Goal: Information Seeking & Learning: Learn about a topic

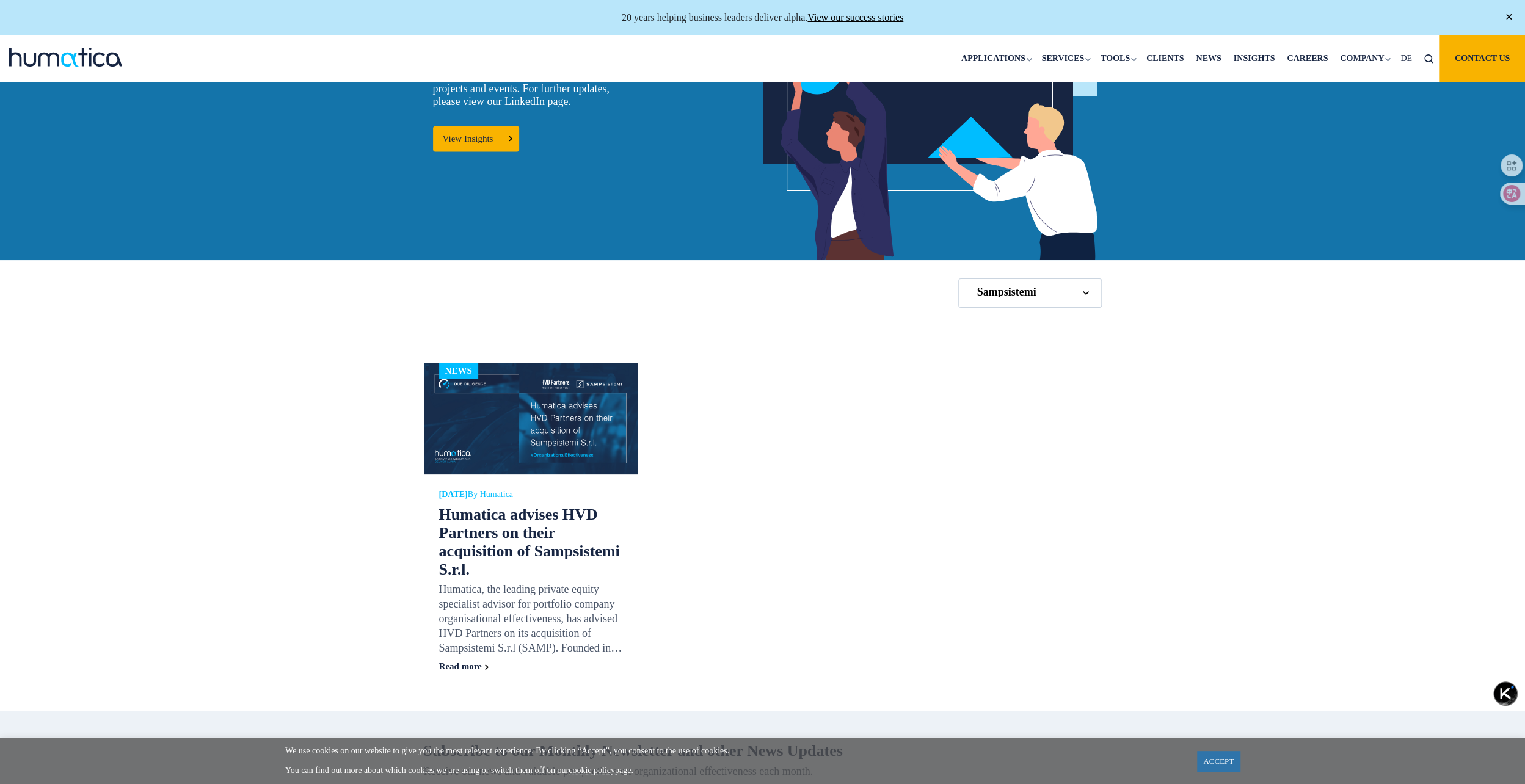
scroll to position [244, 0]
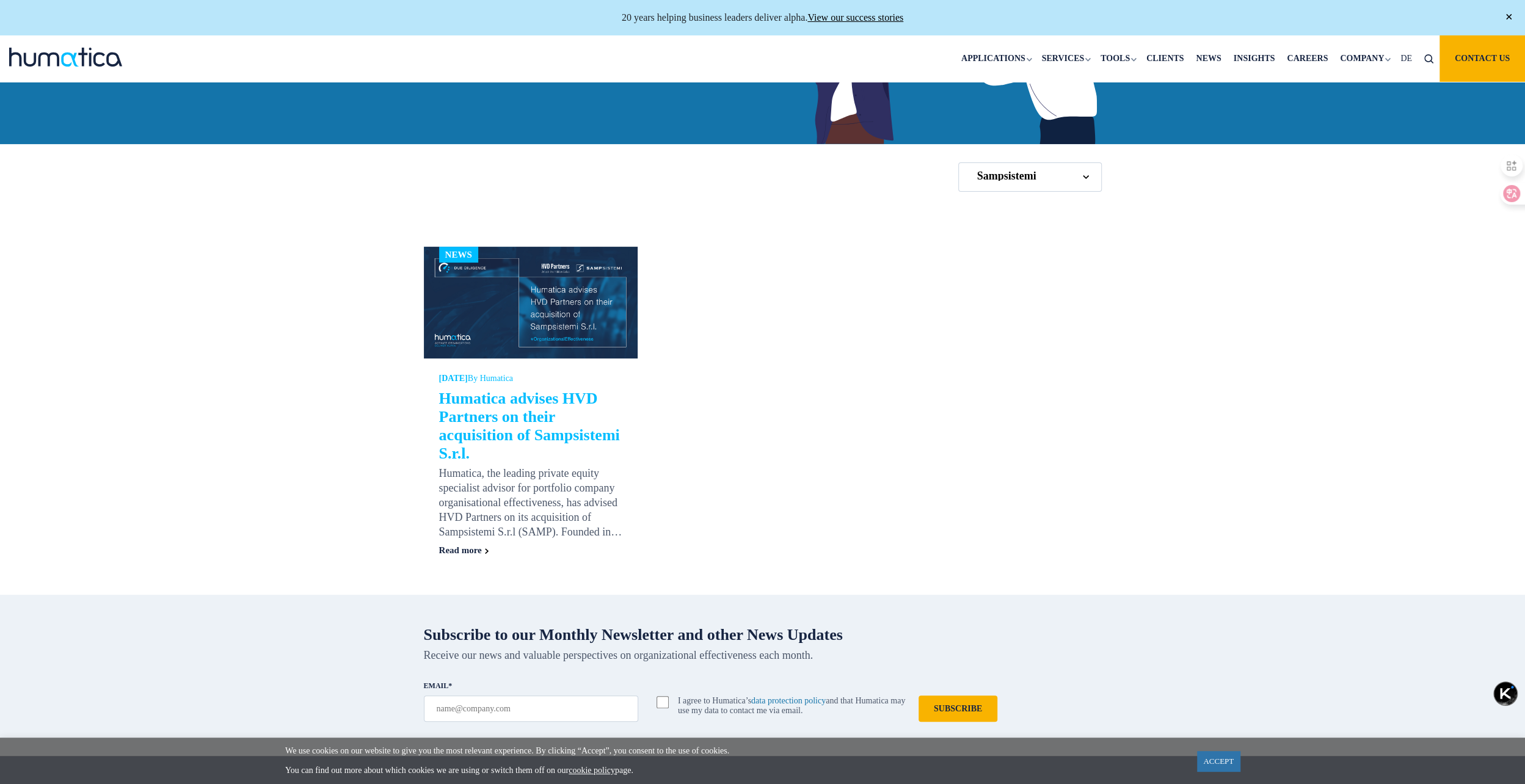
click at [513, 404] on link "Humatica advises HVD Partners on their acquisition of Sampsistemi S.r.l." at bounding box center [530, 426] width 181 height 73
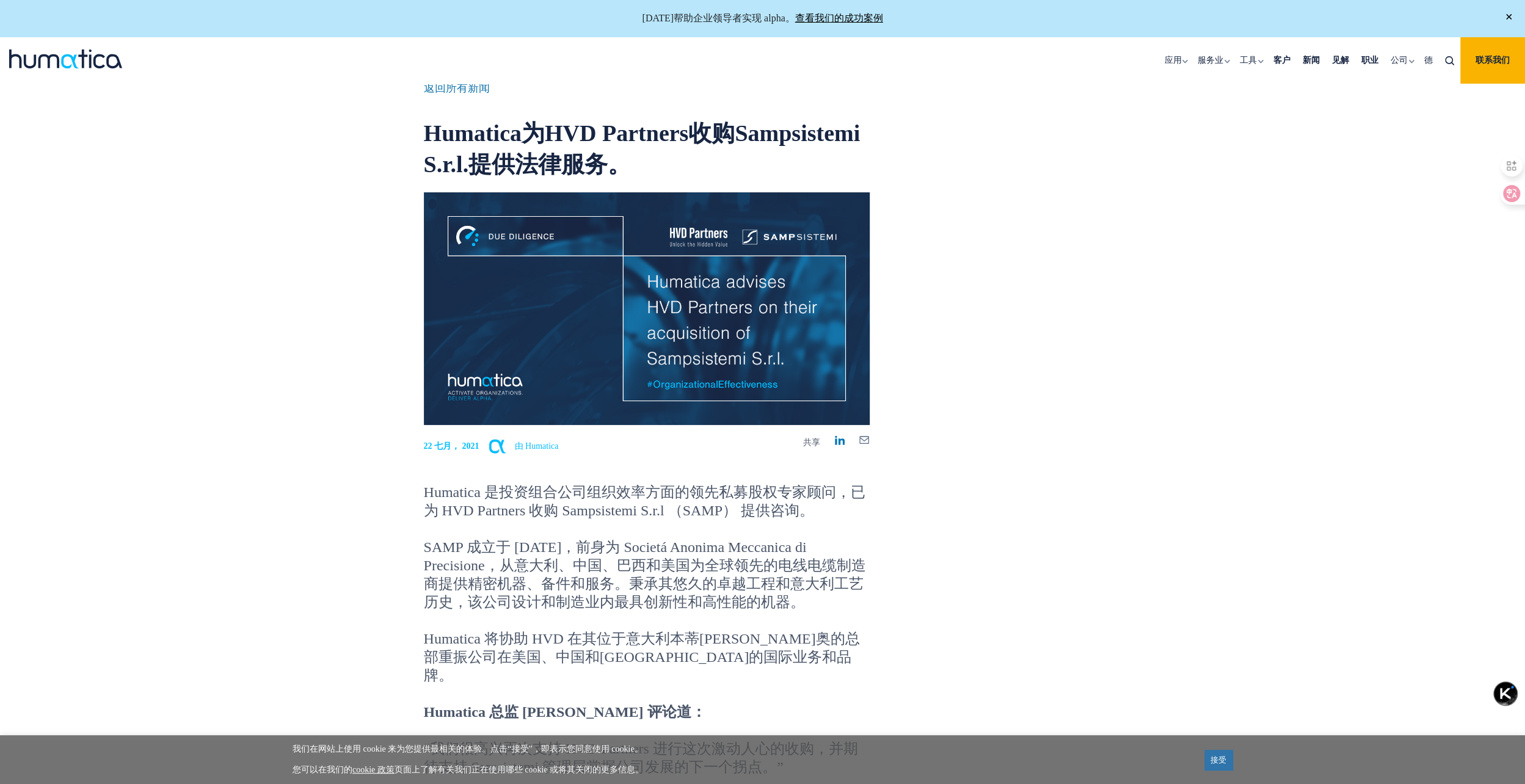
click at [1009, 389] on div "返回所有新闻 Humatica为HVD Partners收购Sampsistemi S.r.l.提供法律服务。 22 七月， 2021 由 Humatica …" at bounding box center [763, 521] width 696 height 876
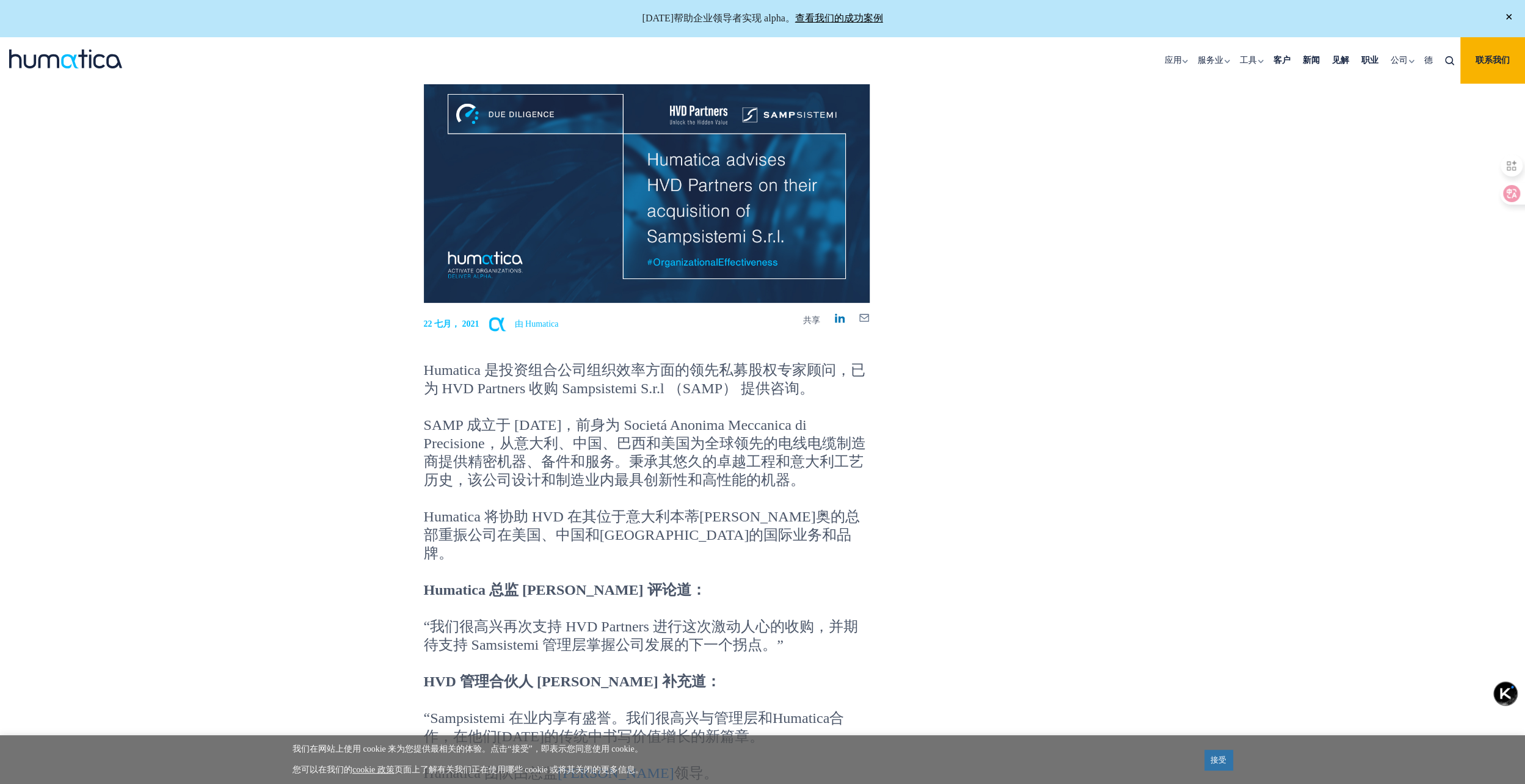
click at [395, 490] on div "返回所有新闻 Humatica为HVD Partners收购Sampsistemi S.r.l.提供法律服务。 22 七月， 2021 由 Humatica …" at bounding box center [762, 399] width 1525 height 949
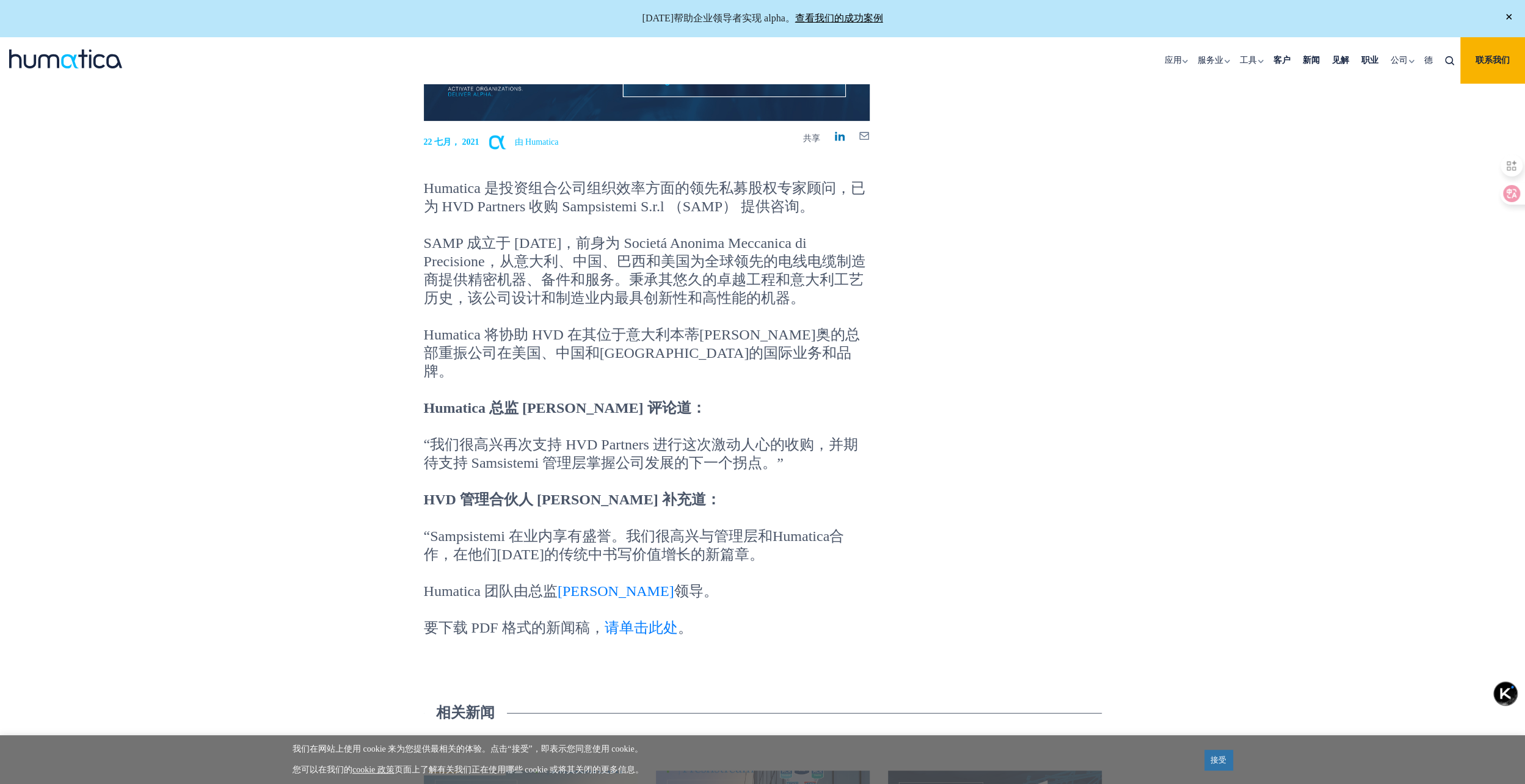
scroll to position [305, 0]
click at [520, 370] on p "Humatica 将协助 HVD 在其位于意大利本蒂[PERSON_NAME]奥的总部重振公司在美国、中国和[GEOGRAPHIC_DATA]的国际业务和品牌。" at bounding box center [647, 361] width 446 height 73
click at [347, 368] on div "返回所有新闻 Humatica为HVD Partners收购Sampsistemi S.r.l.提供法律服务。 22 七月， 2021 由 Humatica …" at bounding box center [762, 216] width 1525 height 949
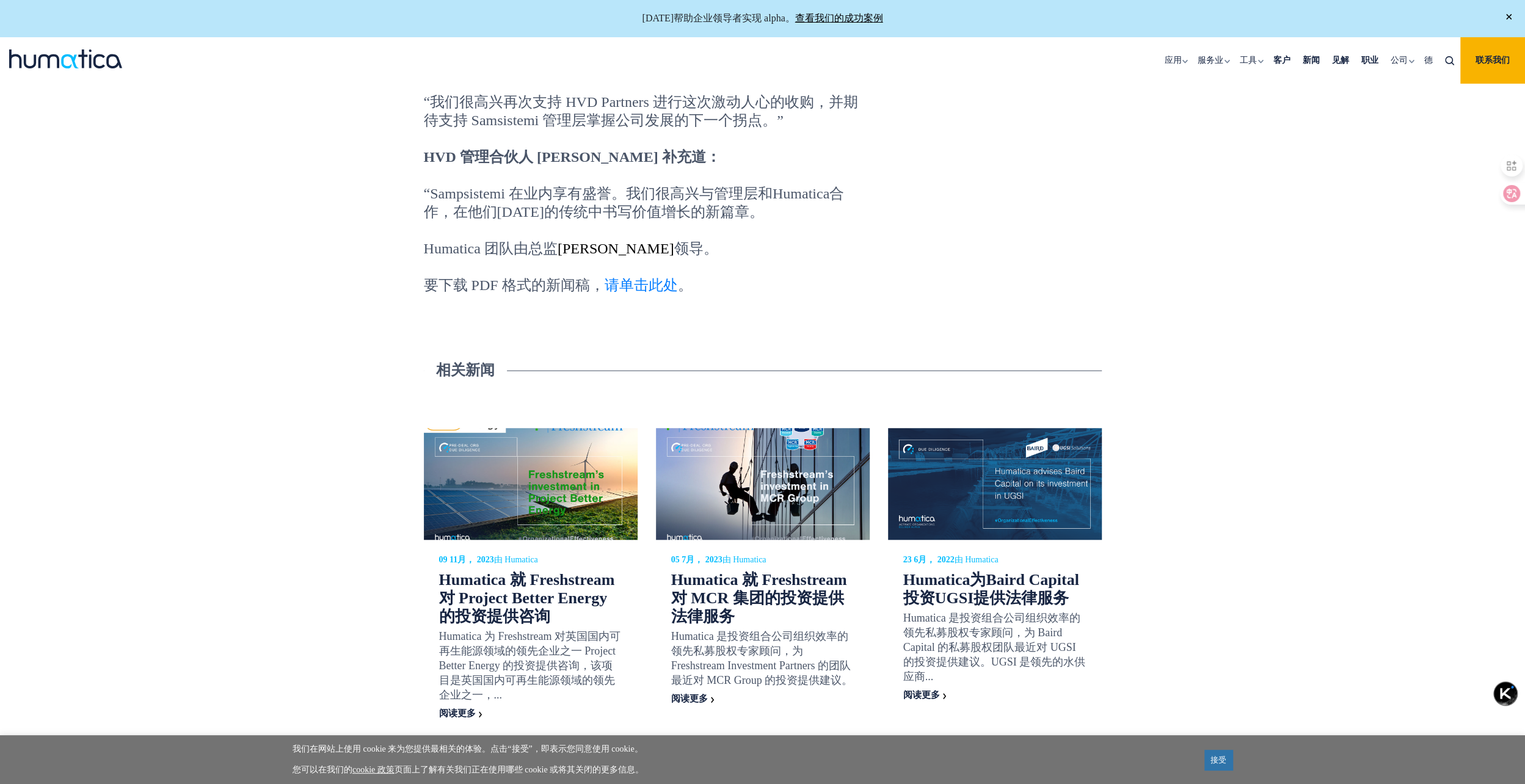
scroll to position [611, 0]
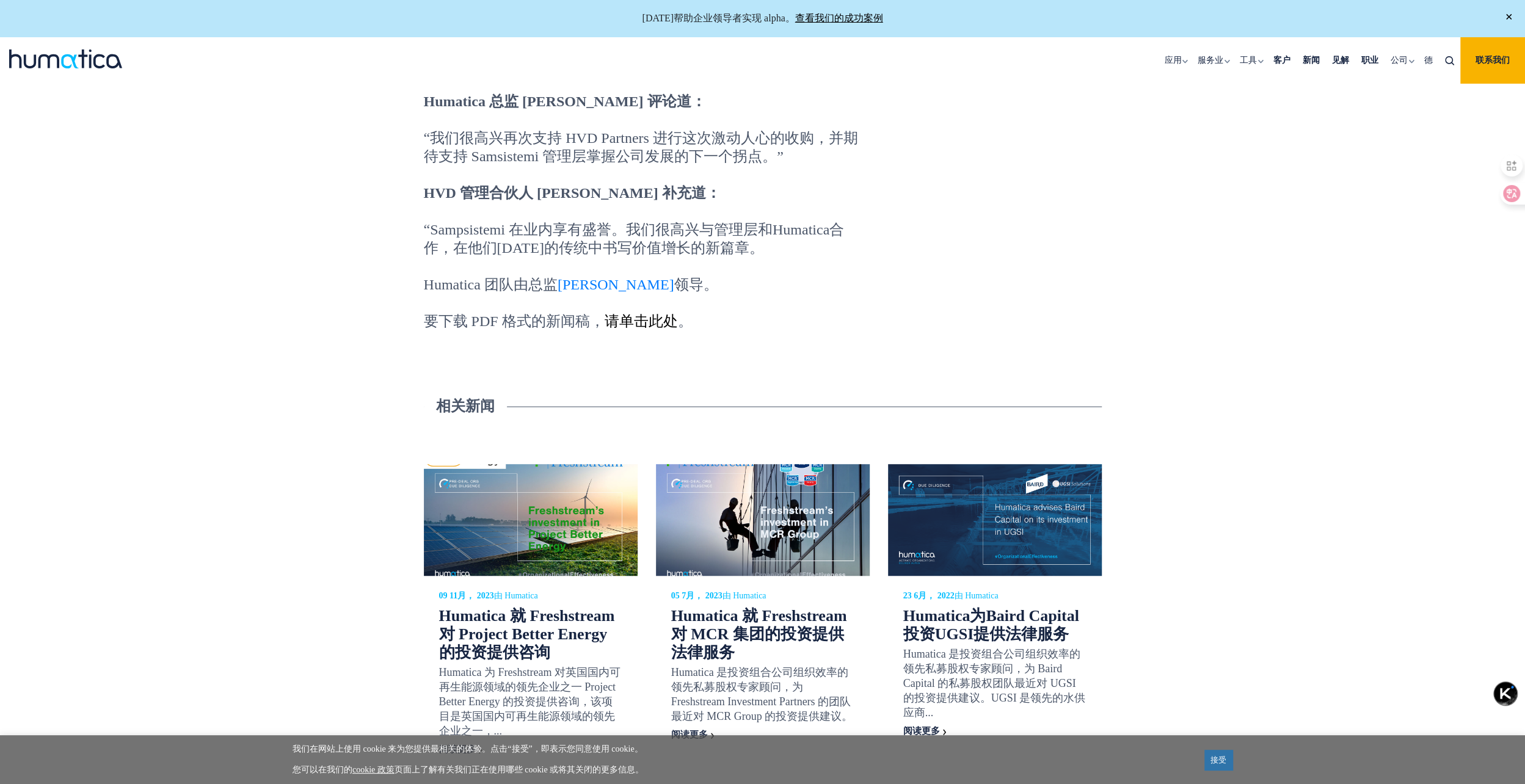
click at [651, 313] on link "请单击此处" at bounding box center [641, 321] width 73 height 16
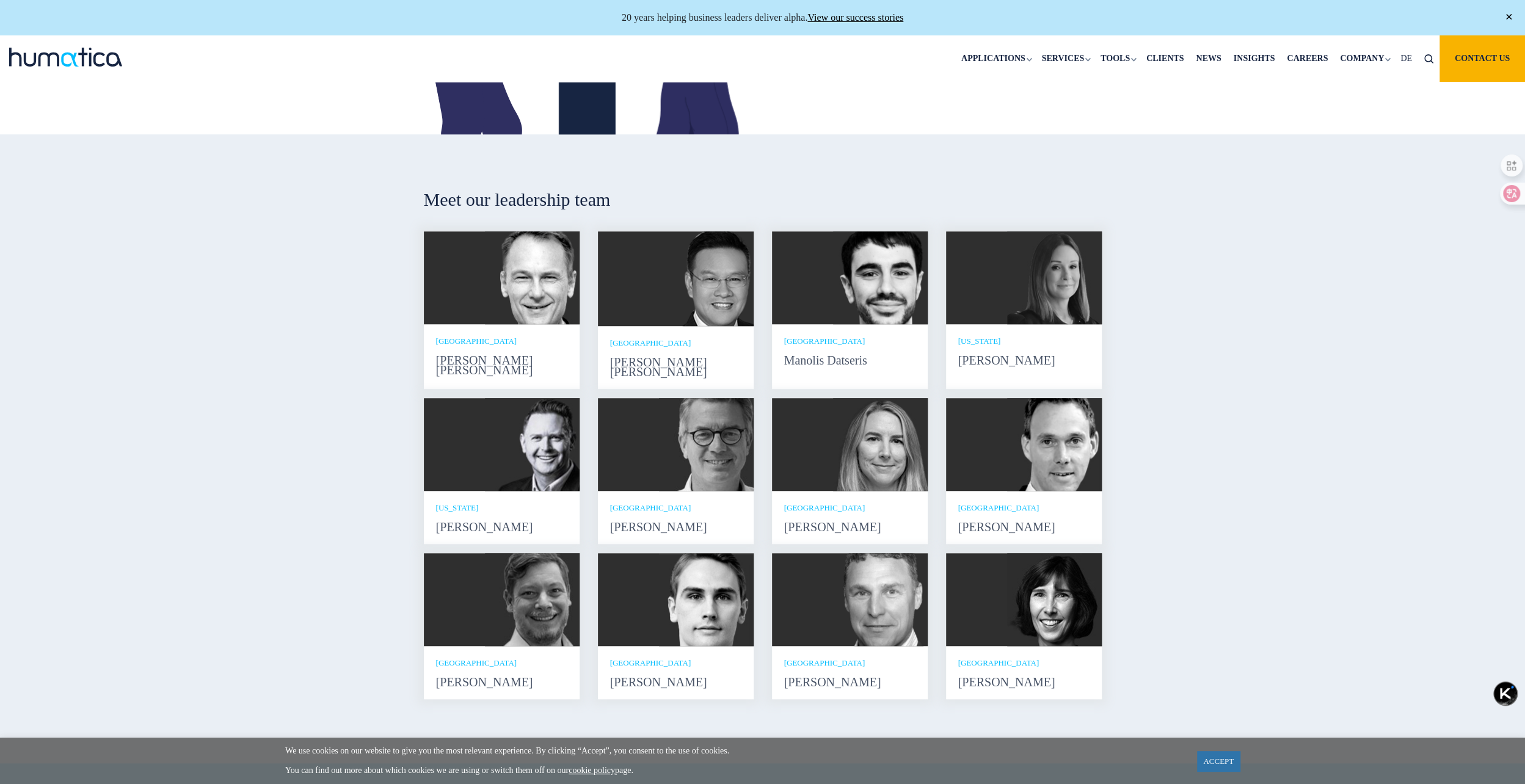
scroll to position [488, 0]
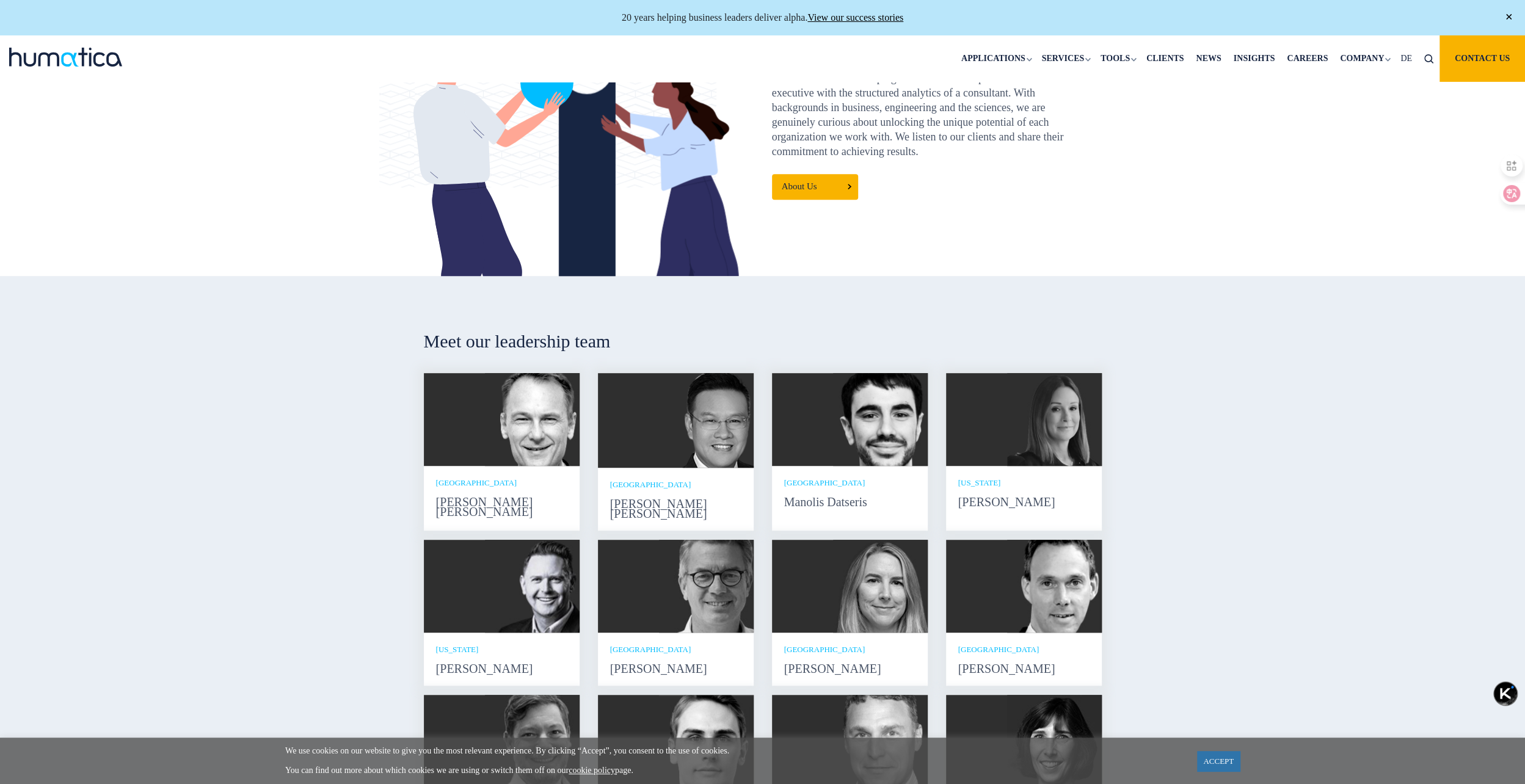
click at [517, 352] on h2 "Meet our leadership team" at bounding box center [762, 341] width 678 height 21
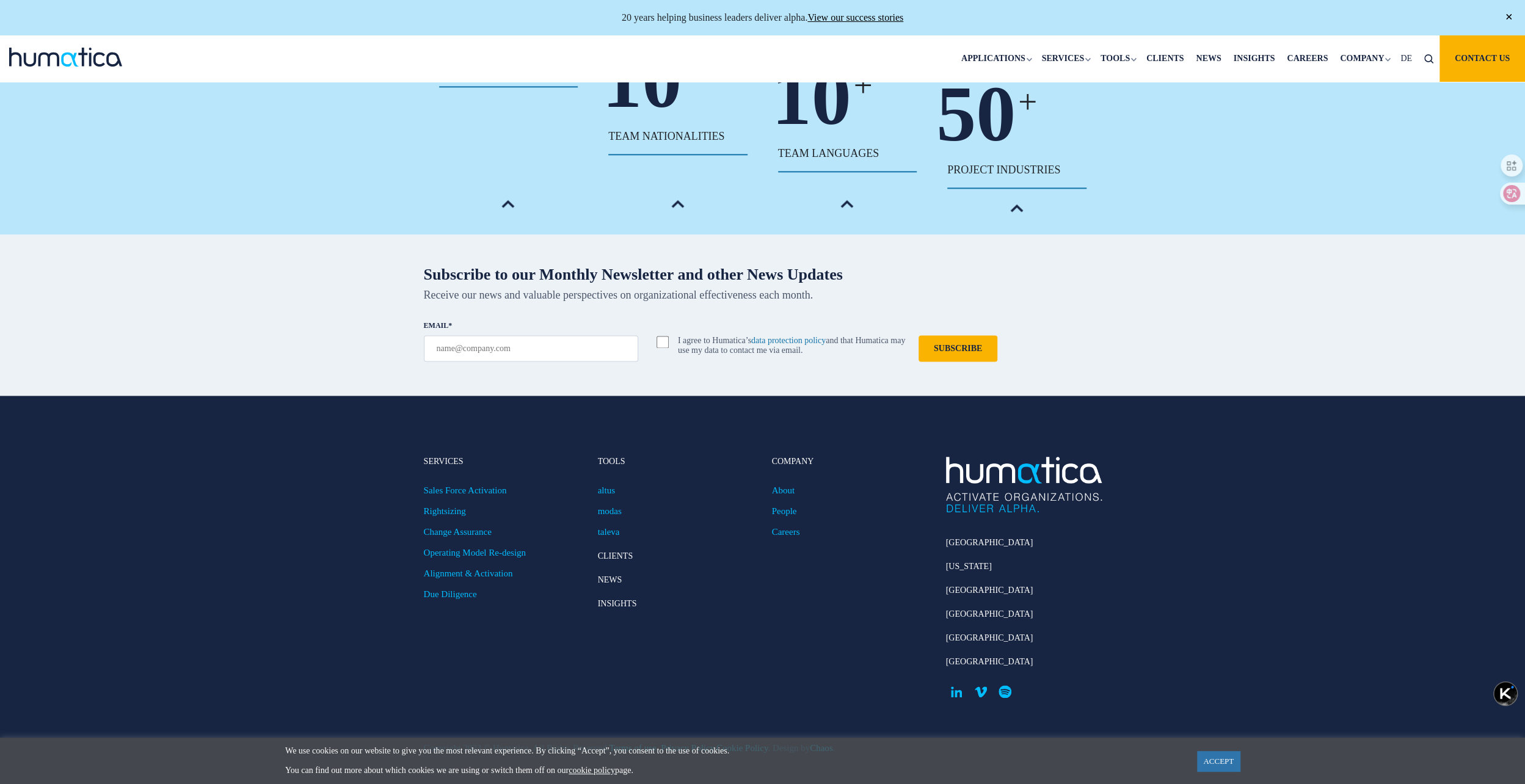
scroll to position [1480, 0]
click at [683, 618] on li "Insights" at bounding box center [675, 611] width 156 height 24
click at [686, 617] on li "Insights" at bounding box center [675, 611] width 156 height 24
click at [893, 396] on footer "Services Sales Force Activation Rightsizing Change Assurance Operating Model Re…" at bounding box center [762, 589] width 1525 height 388
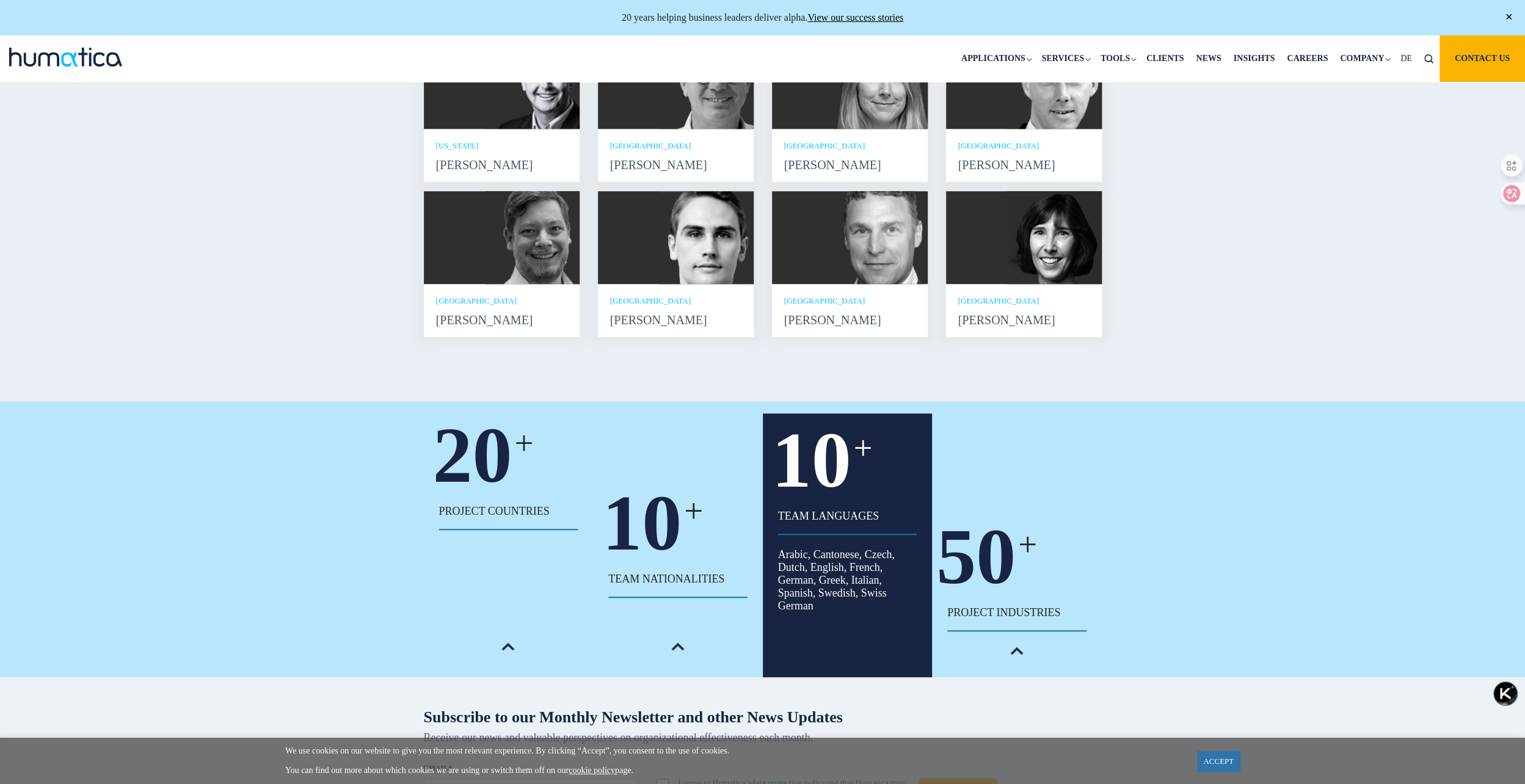
scroll to position [869, 0]
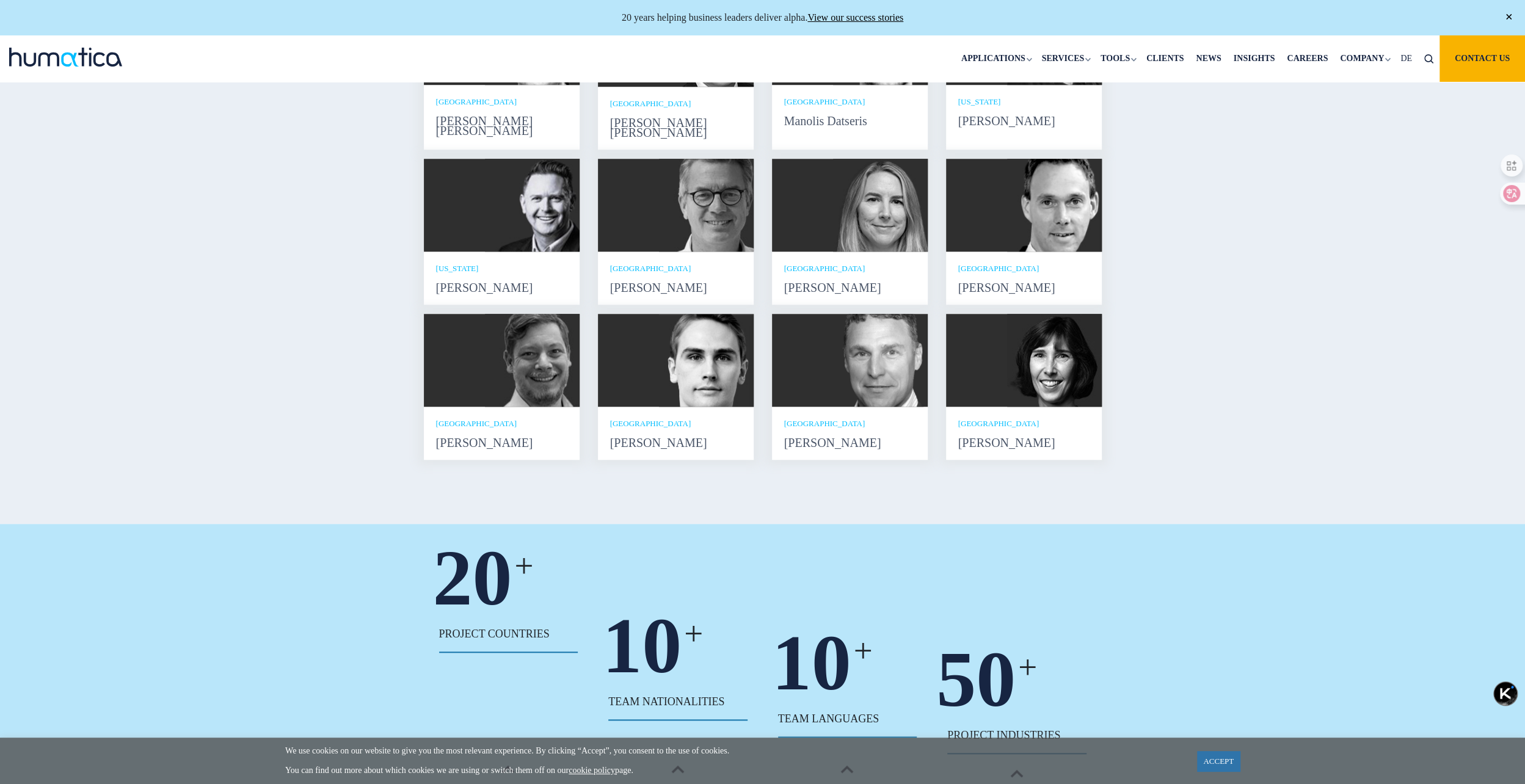
click at [1170, 508] on div "Meet our leadership team Andros Payne He holds degrees in Electrical and Mechan…" at bounding box center [762, 209] width 1525 height 629
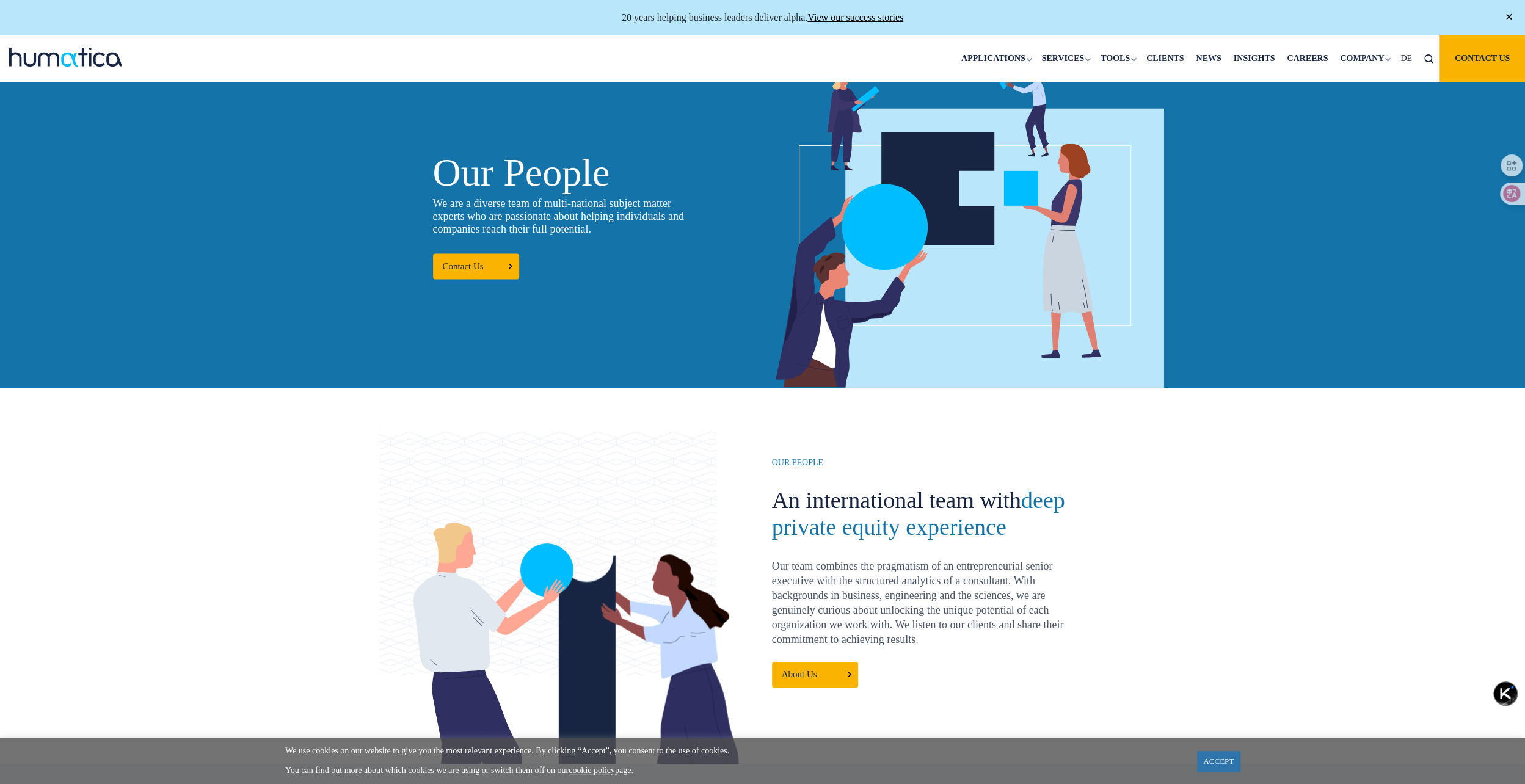
scroll to position [0, 0]
click at [978, 453] on div at bounding box center [762, 576] width 1525 height 376
click at [1191, 524] on div at bounding box center [762, 576] width 1525 height 376
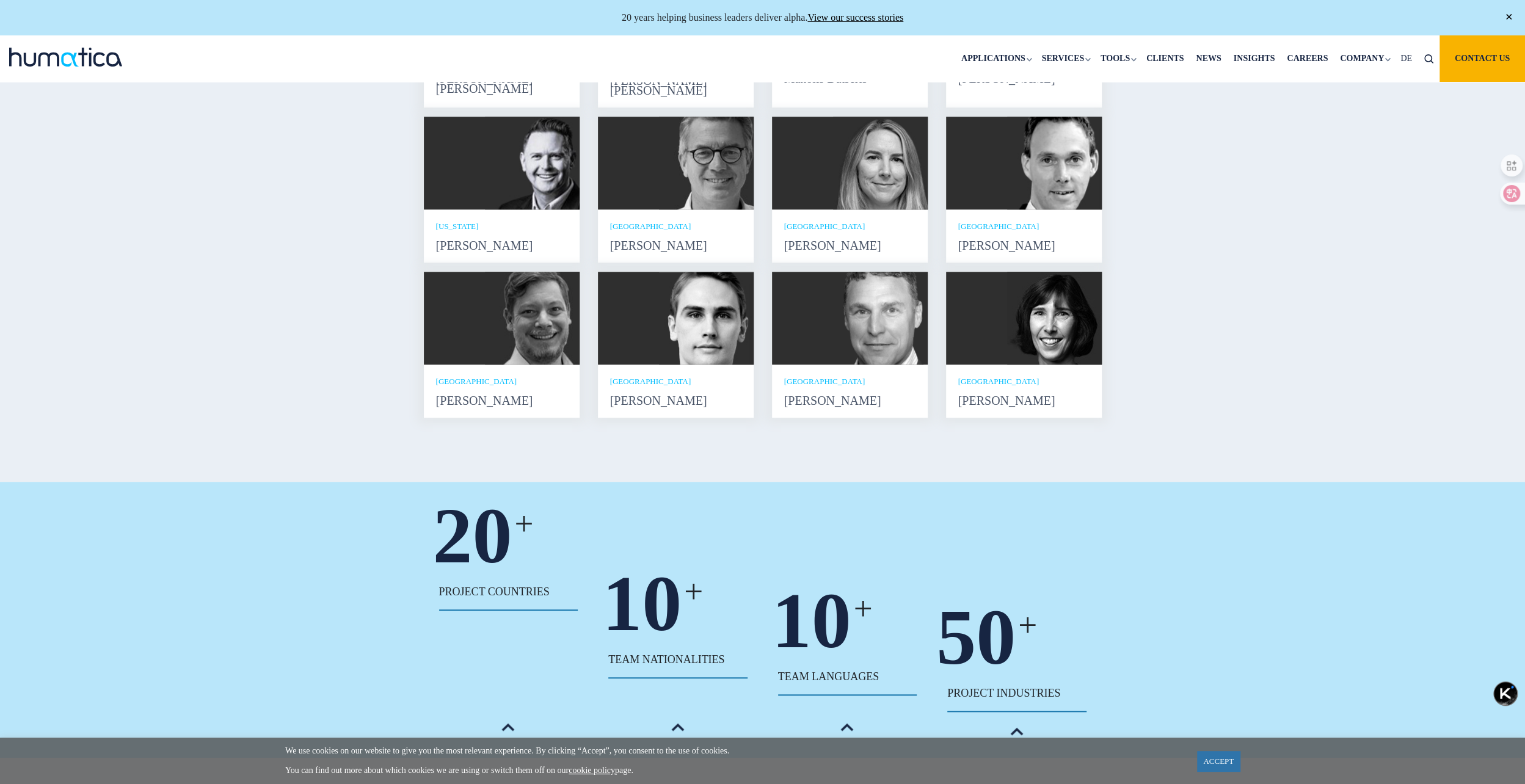
scroll to position [808, 0]
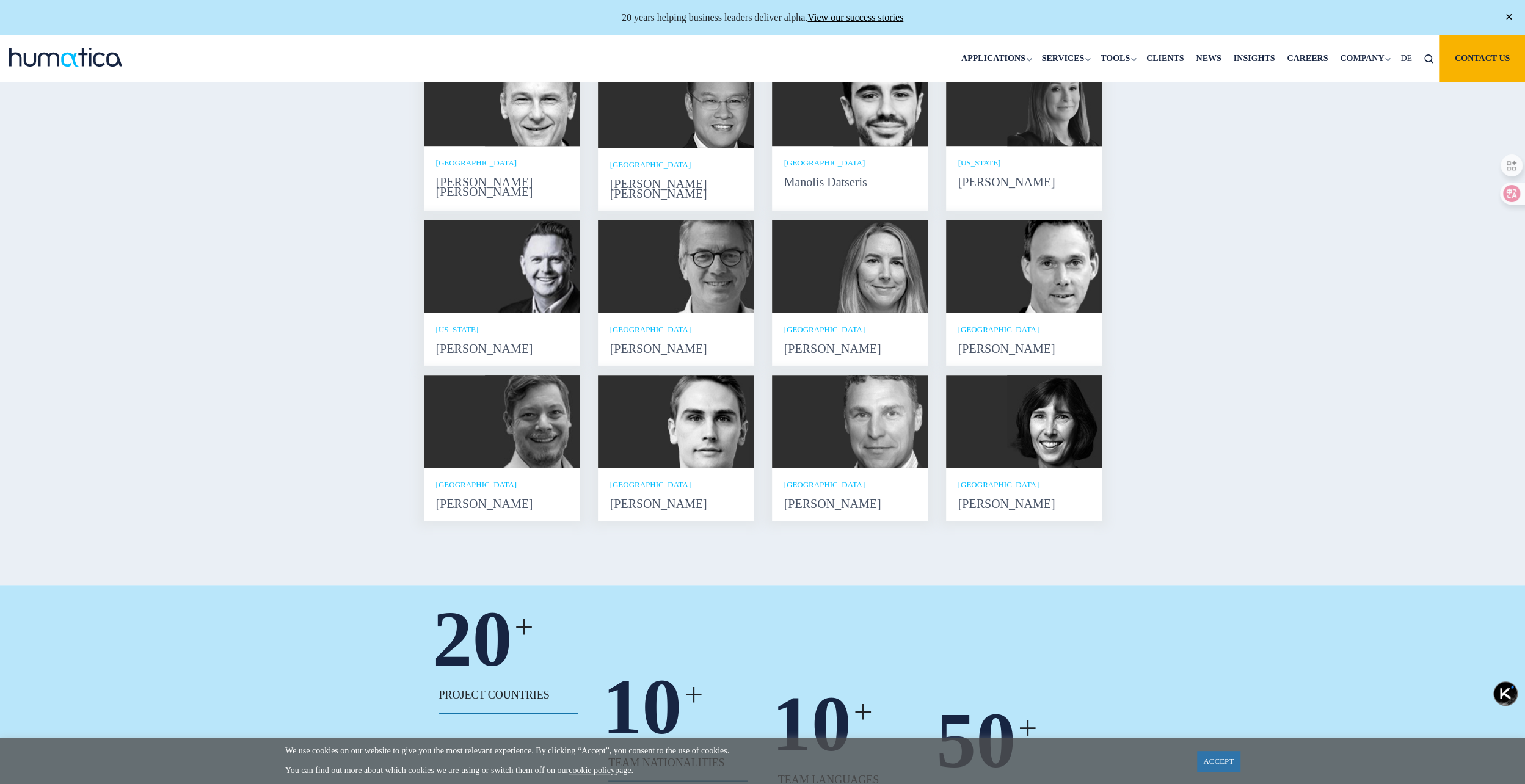
click at [663, 444] on img at bounding box center [706, 421] width 95 height 93
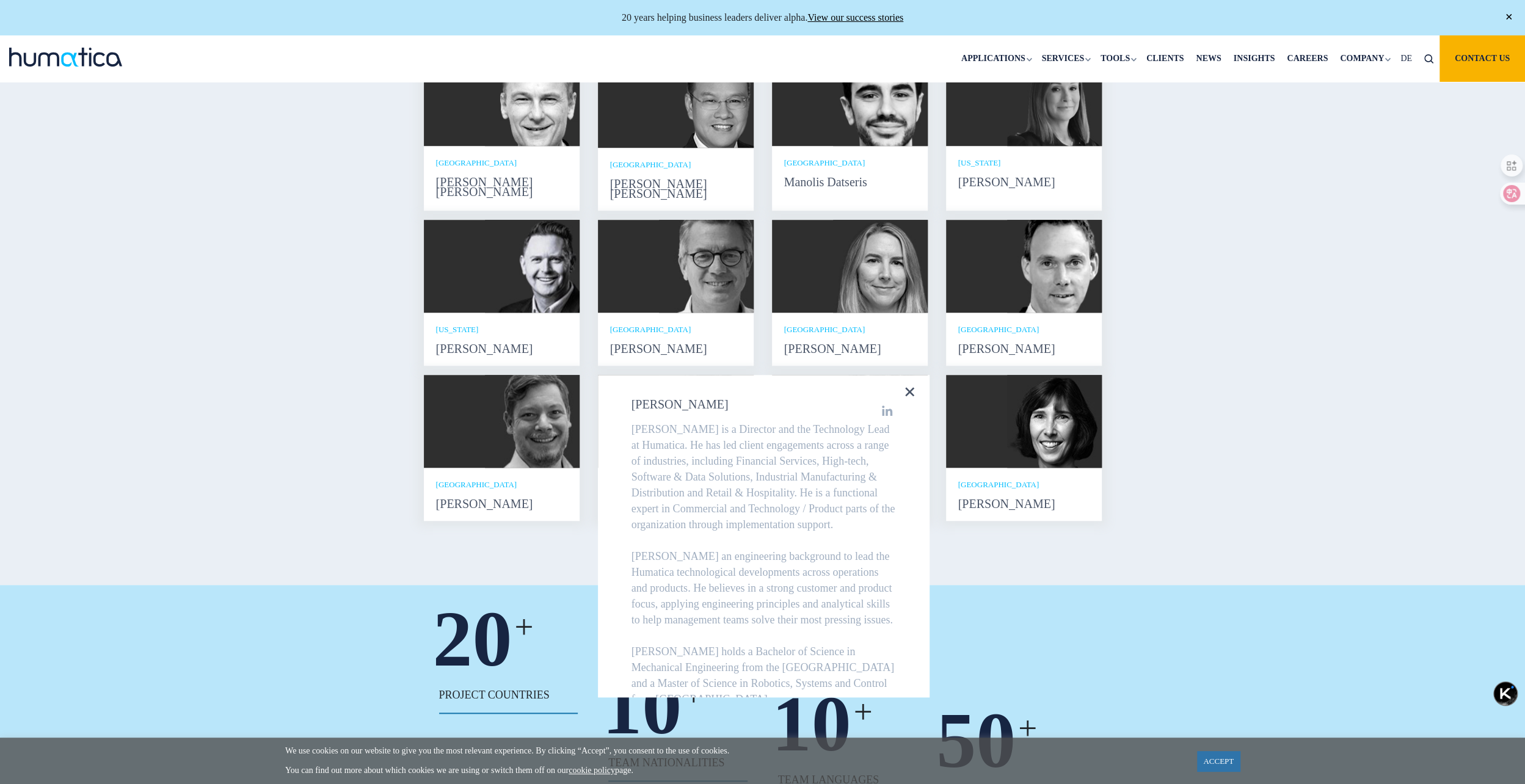
click at [1367, 431] on div "Meet our leadership team Andros Payne He holds degrees in Electrical and Mechan…" at bounding box center [762, 271] width 1525 height 629
click at [1221, 358] on div "Meet our leadership team Andros Payne He holds degrees in Electrical and Mechan…" at bounding box center [762, 271] width 1525 height 629
click at [909, 396] on icon at bounding box center [910, 392] width 9 height 9
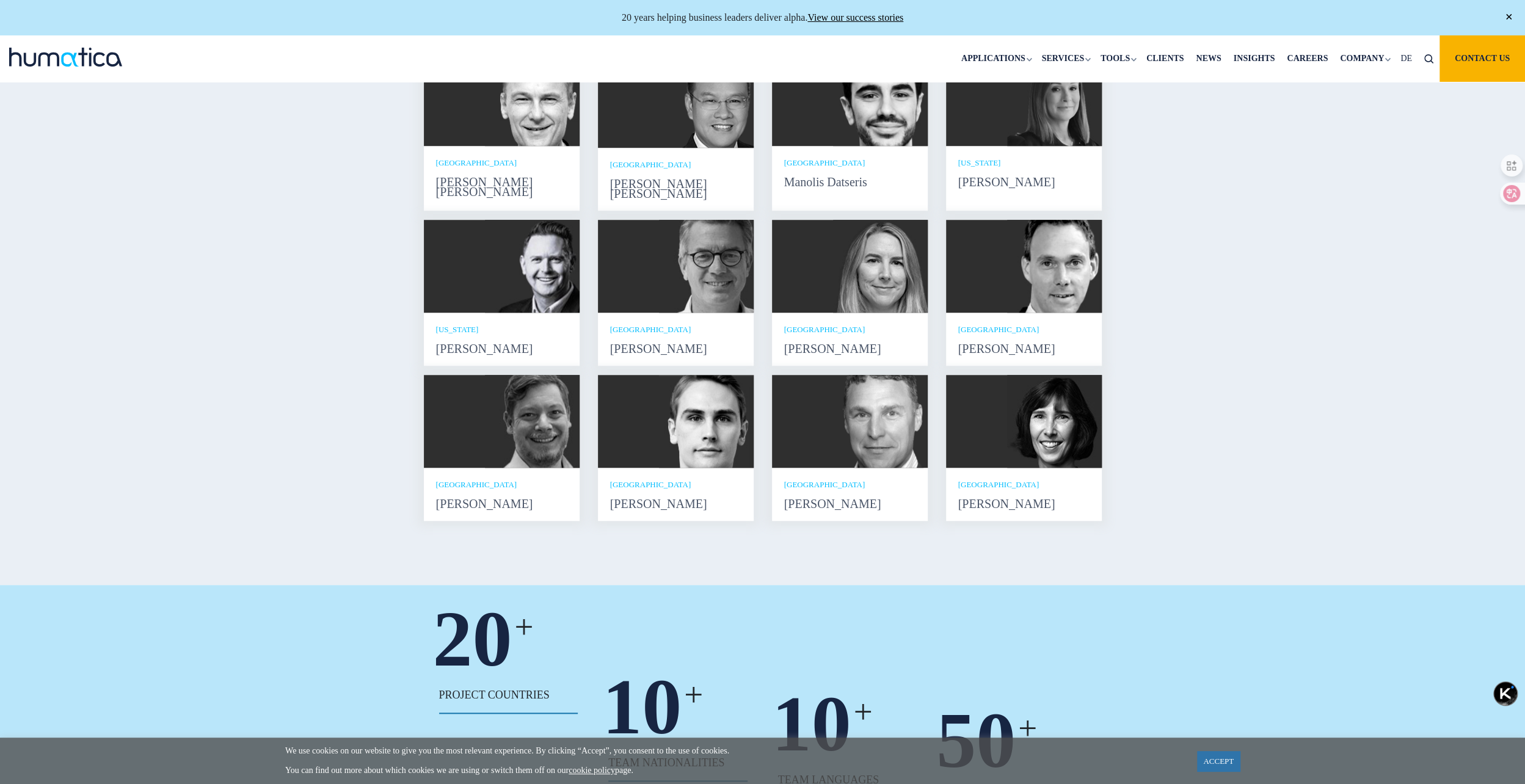
scroll to position [748, 0]
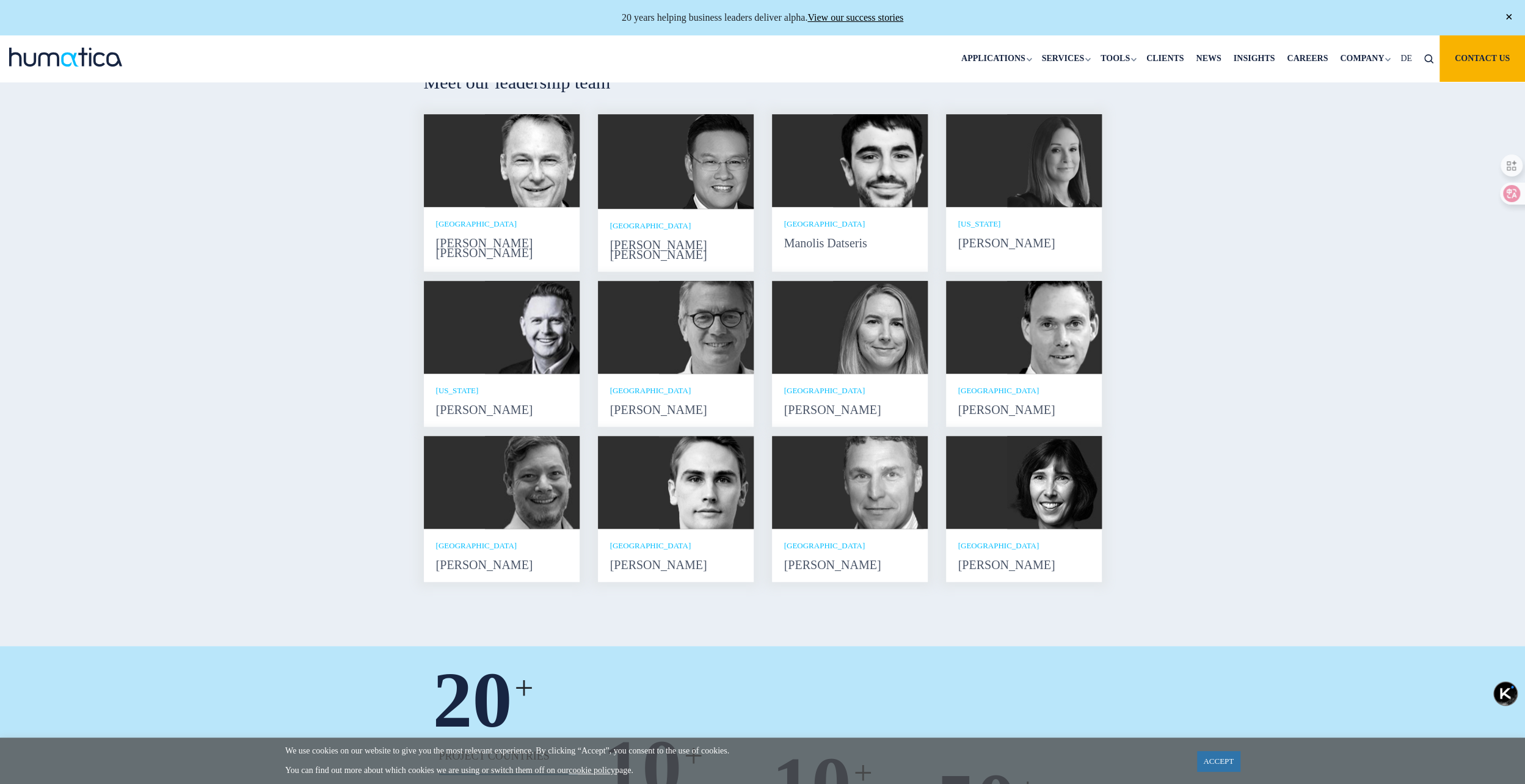
click at [518, 189] on img at bounding box center [532, 161] width 95 height 93
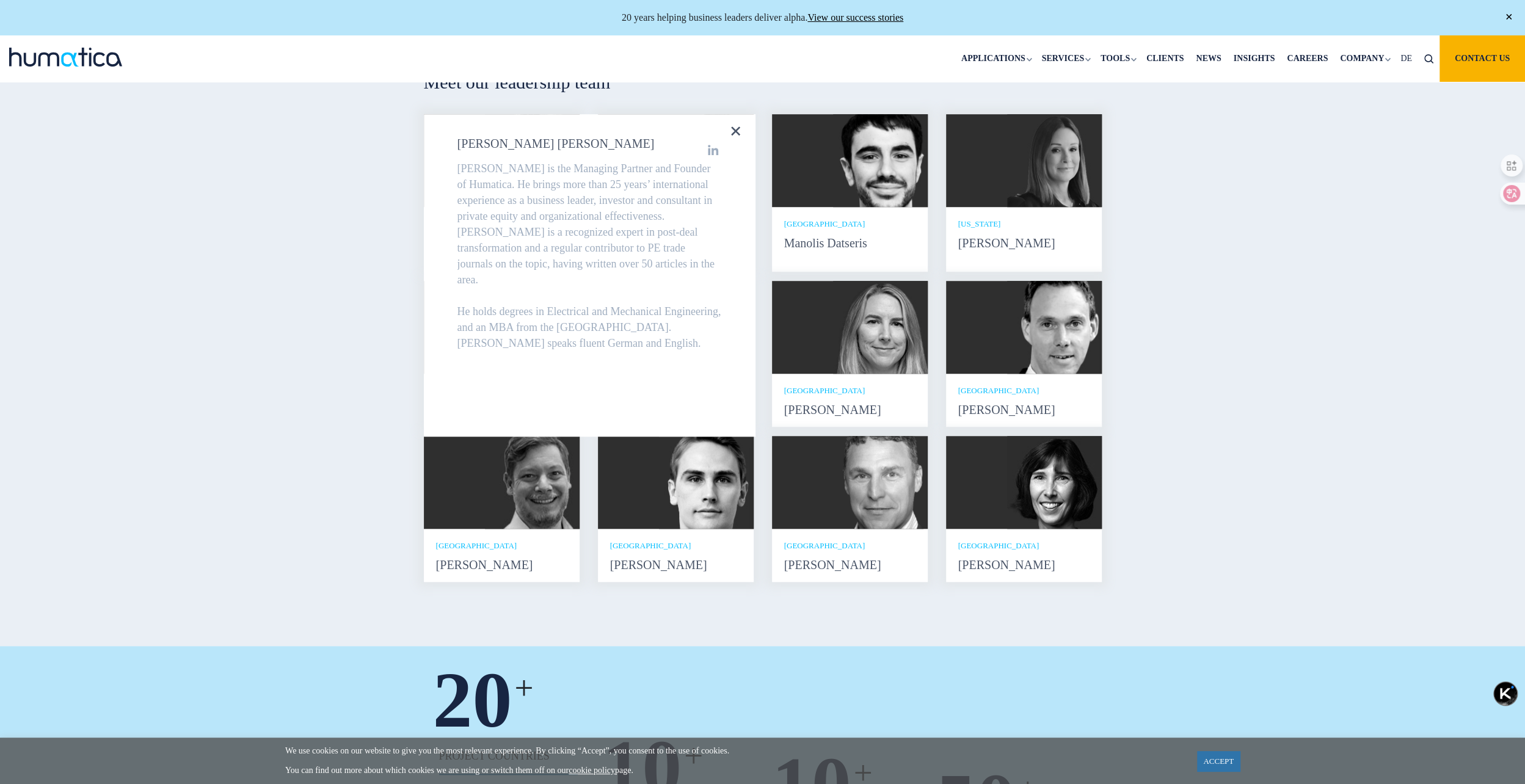
click at [737, 136] on icon at bounding box center [736, 131] width 9 height 9
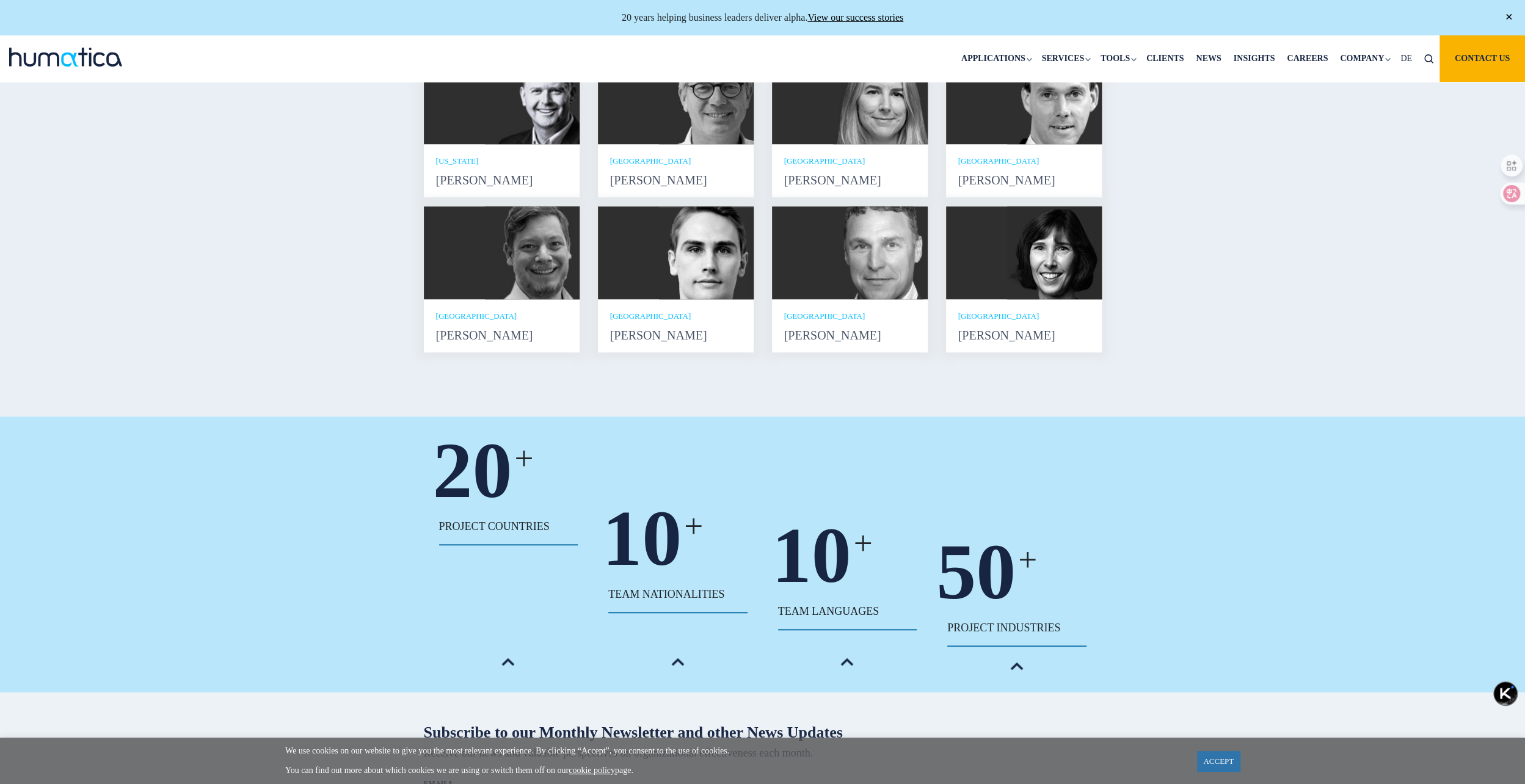
scroll to position [1343, 0]
